Goal: Task Accomplishment & Management: Manage account settings

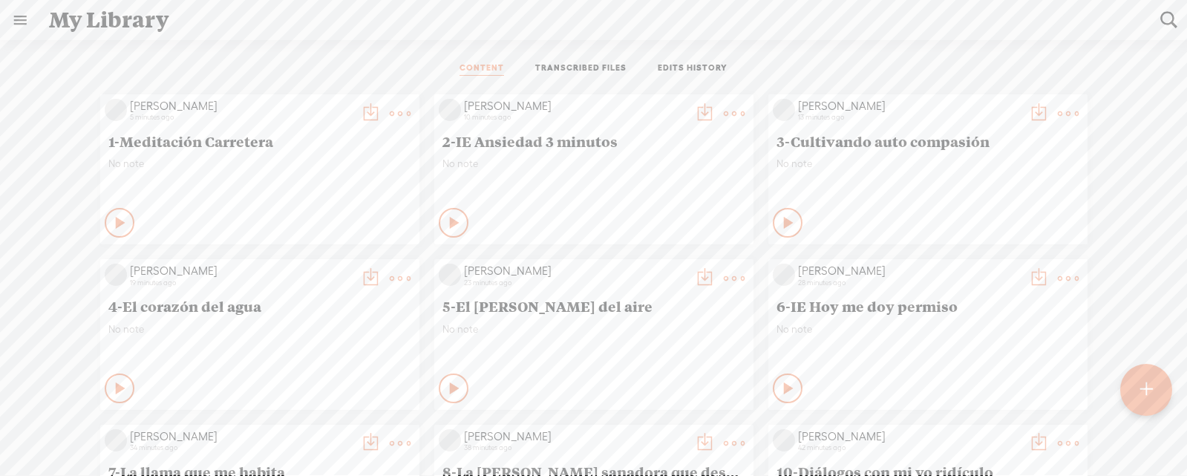
click at [27, 20] on link at bounding box center [20, 20] width 39 height 39
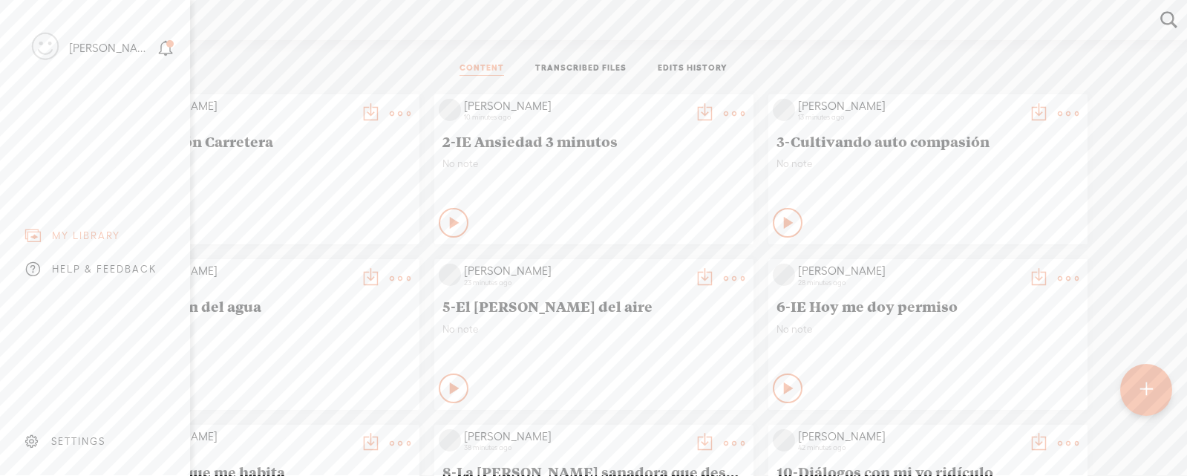
click at [59, 38] on div "[PERSON_NAME]" at bounding box center [82, 48] width 142 height 74
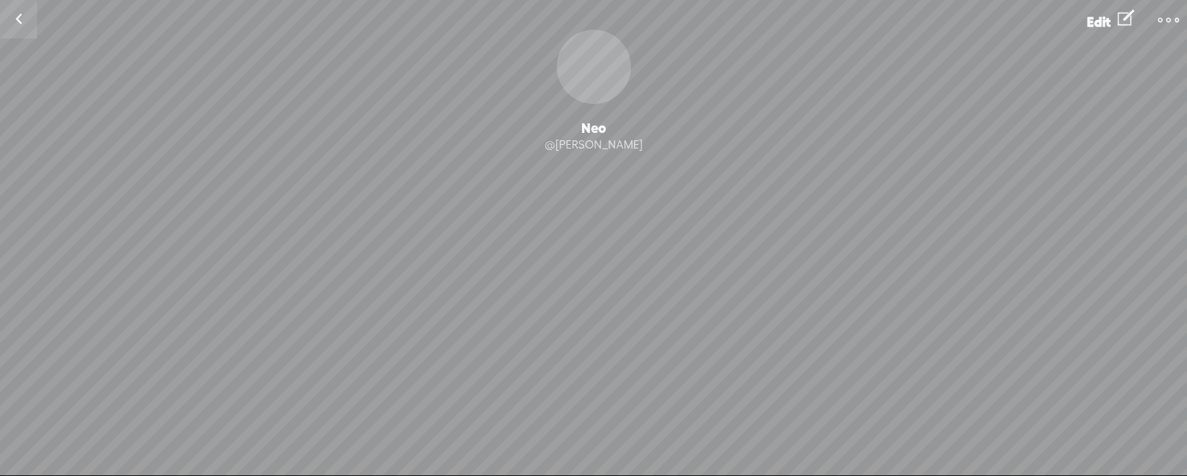
click at [1159, 23] on t at bounding box center [1168, 20] width 21 height 21
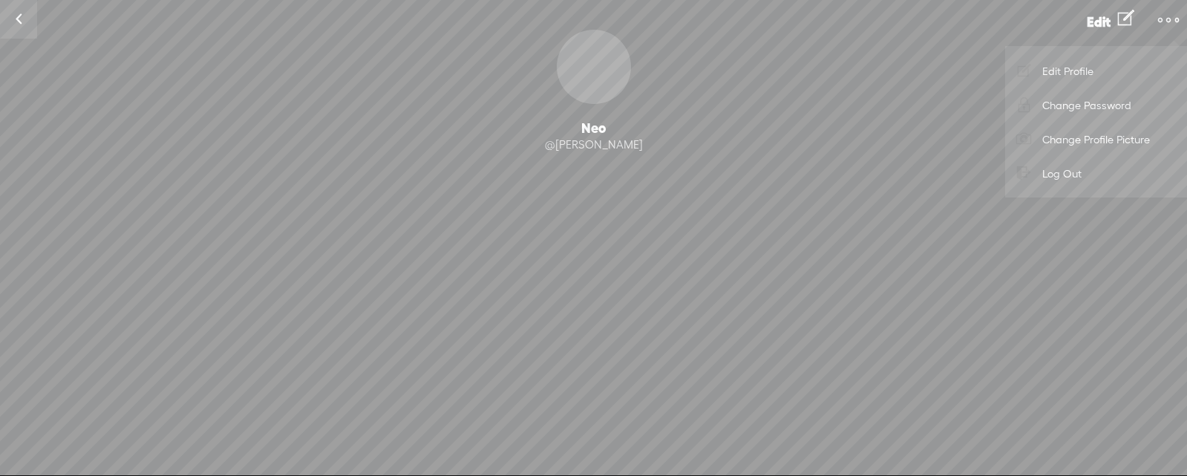
click at [1103, 60] on link "Edit Profile" at bounding box center [1095, 70] width 167 height 34
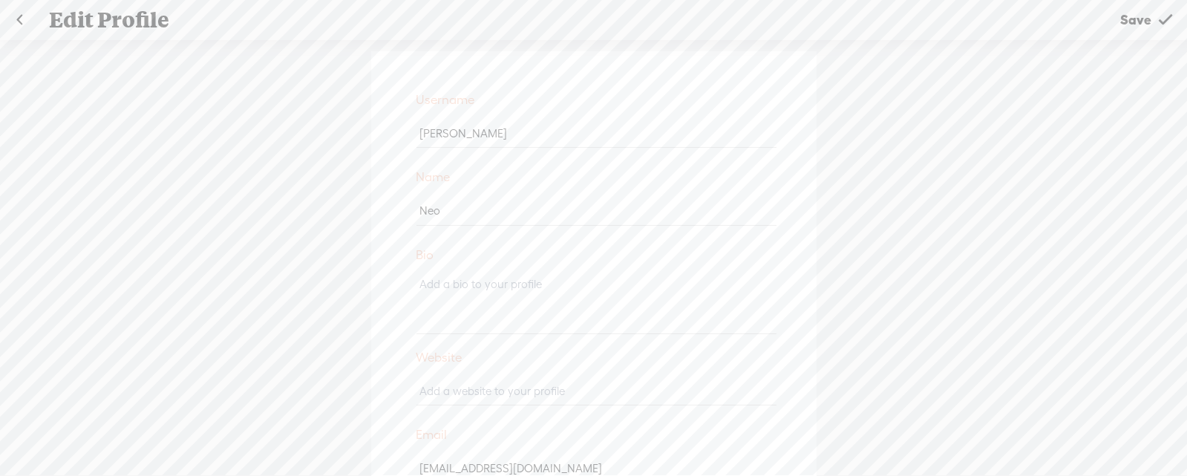
click at [130, 12] on div "Edit Profile" at bounding box center [572, 20] width 1066 height 39
click at [131, 19] on div "Edit Profile" at bounding box center [572, 20] width 1066 height 39
click at [30, 21] on link at bounding box center [19, 20] width 37 height 39
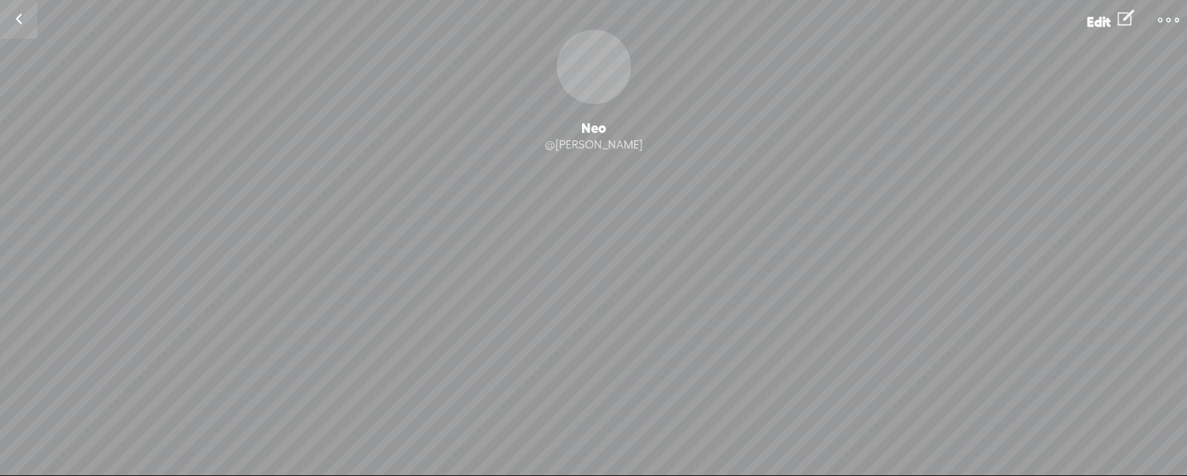
click at [19, 16] on link at bounding box center [18, 19] width 37 height 39
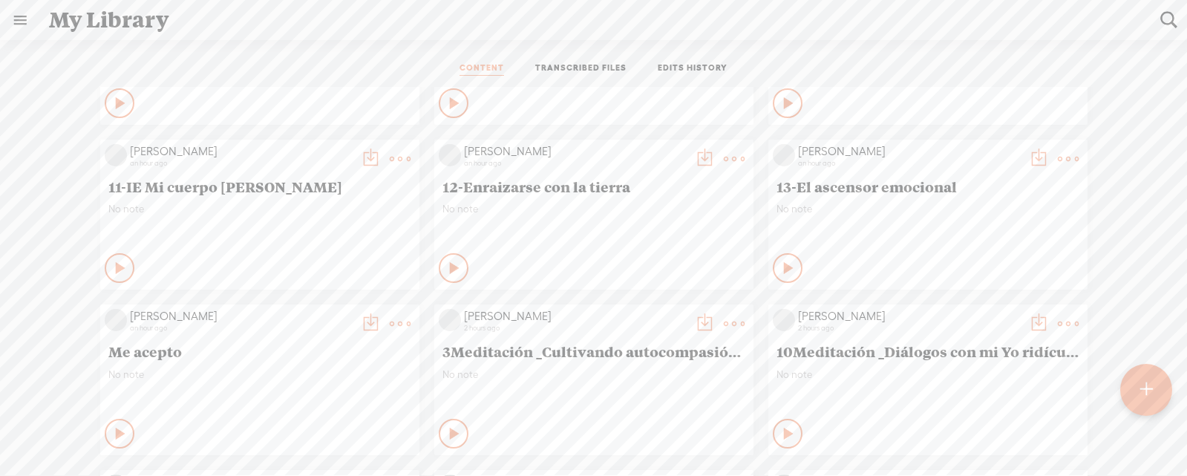
scroll to position [321, 0]
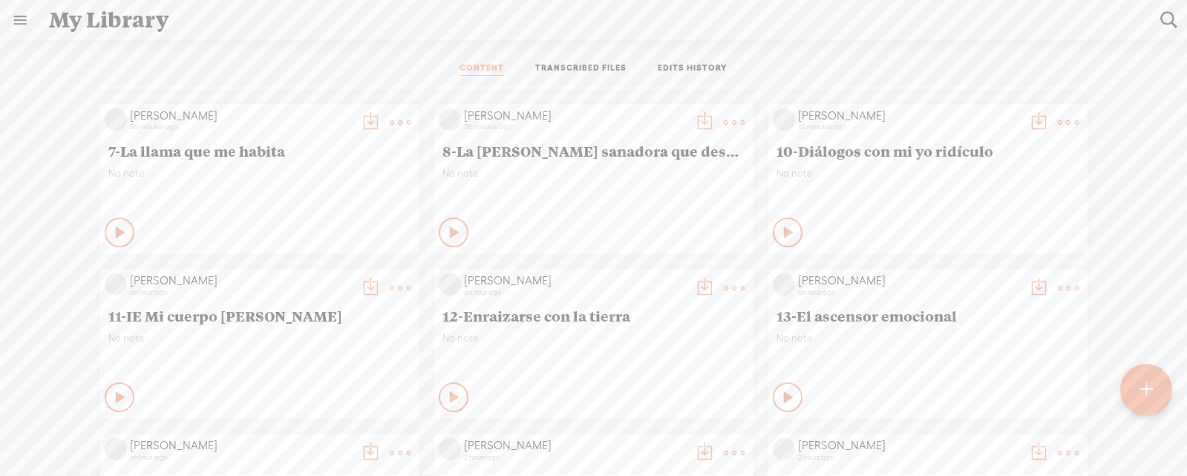
click at [16, 16] on link at bounding box center [20, 20] width 39 height 39
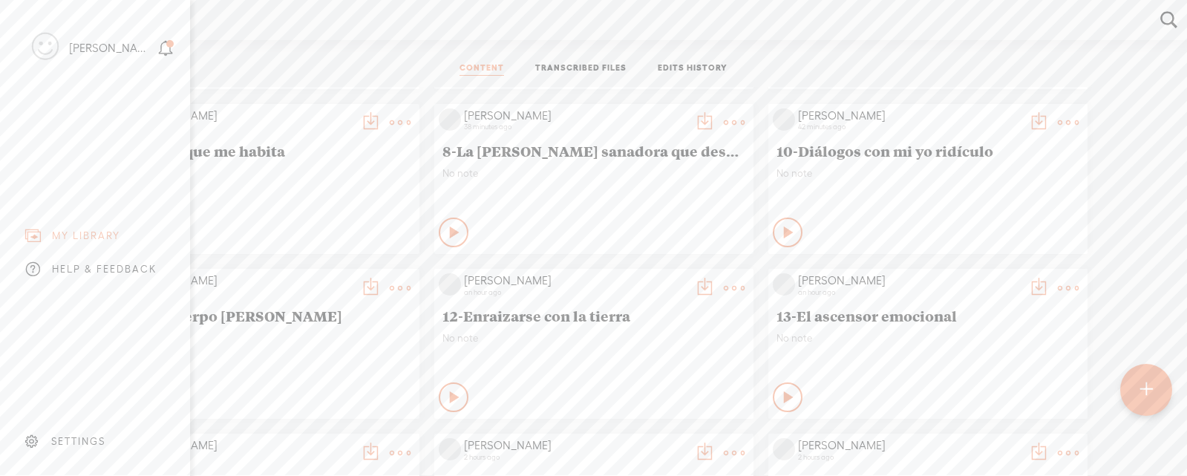
click at [115, 242] on div "MY LIBRARY" at bounding box center [95, 235] width 168 height 33
drag, startPoint x: 62, startPoint y: 460, endPoint x: 74, endPoint y: 436, distance: 27.5
click at [62, 457] on div "[PERSON_NAME] HOME MY CONTENT MY CHANNEL MY LIBRARY MY JOURNEYS MY SUBSCRIPTION…" at bounding box center [95, 237] width 190 height 475
click at [74, 436] on div "SETTINGS" at bounding box center [78, 441] width 54 height 13
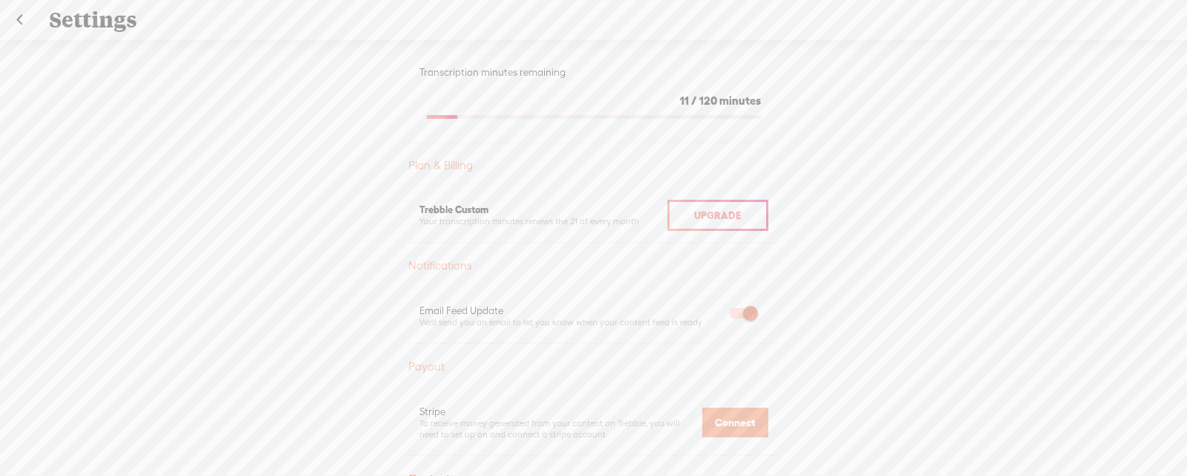
scroll to position [274, 0]
